Goal: Information Seeking & Learning: Learn about a topic

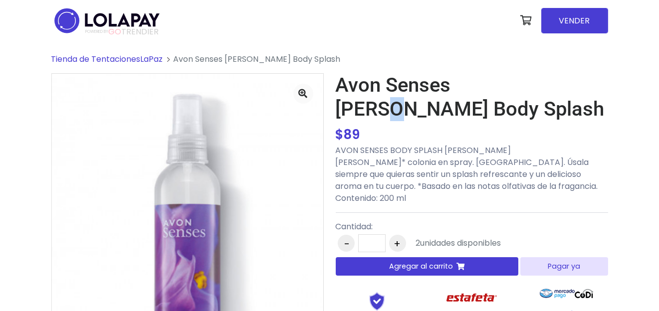
click at [504, 86] on h1 "Avon Senses [PERSON_NAME] Body Splash" at bounding box center [472, 97] width 273 height 48
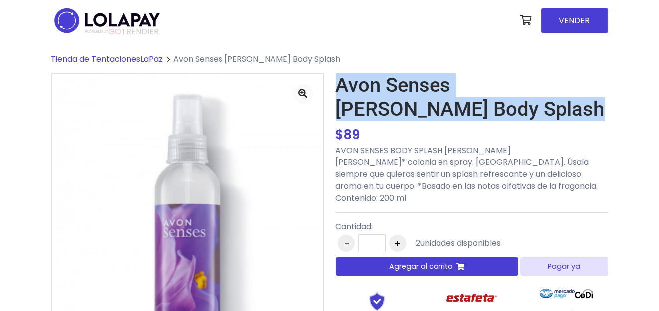
click at [504, 86] on h1 "Avon Senses [PERSON_NAME] Body Splash" at bounding box center [472, 97] width 273 height 48
click at [481, 106] on h1 "Avon Senses [PERSON_NAME] Body Splash" at bounding box center [472, 97] width 273 height 48
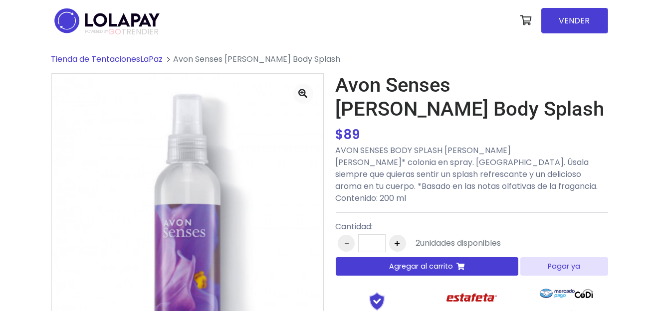
click at [446, 110] on h1 "Avon Senses [PERSON_NAME] Body Splash" at bounding box center [472, 97] width 273 height 48
drag, startPoint x: 447, startPoint y: 111, endPoint x: 338, endPoint y: 89, distance: 110.6
click at [338, 89] on h1 "Avon Senses [PERSON_NAME] Body Splash" at bounding box center [472, 97] width 273 height 48
click at [484, 97] on h1 "Avon Senses [PERSON_NAME] Body Splash" at bounding box center [472, 97] width 273 height 48
drag, startPoint x: 446, startPoint y: 109, endPoint x: 327, endPoint y: 85, distance: 120.7
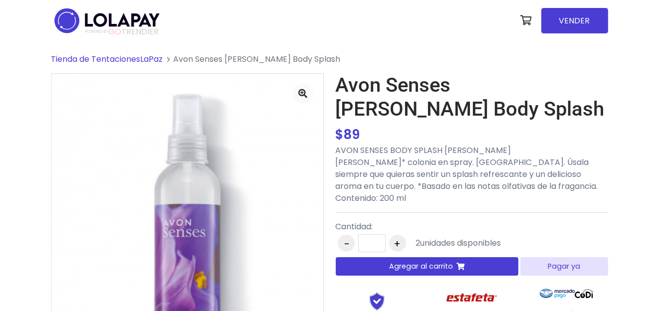
click at [327, 85] on div "$ 89 89 - * +" at bounding box center [329, 268] width 569 height 391
click at [349, 84] on h1 "Avon Senses [PERSON_NAME] Body Splash" at bounding box center [472, 97] width 273 height 48
